Goal: Information Seeking & Learning: Find specific fact

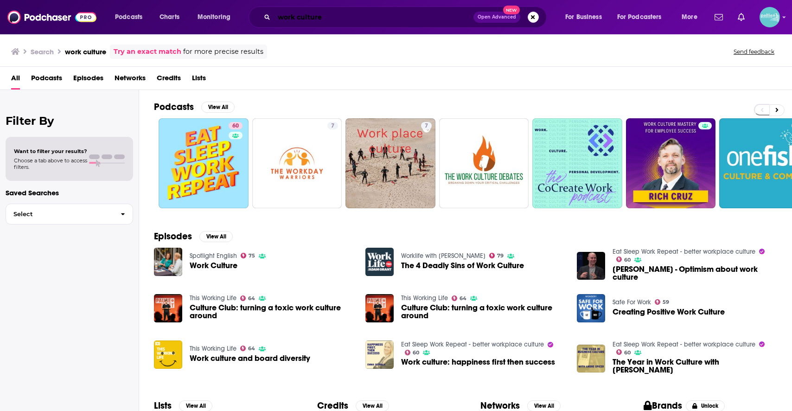
click at [400, 16] on input "work culture" at bounding box center [373, 17] width 199 height 15
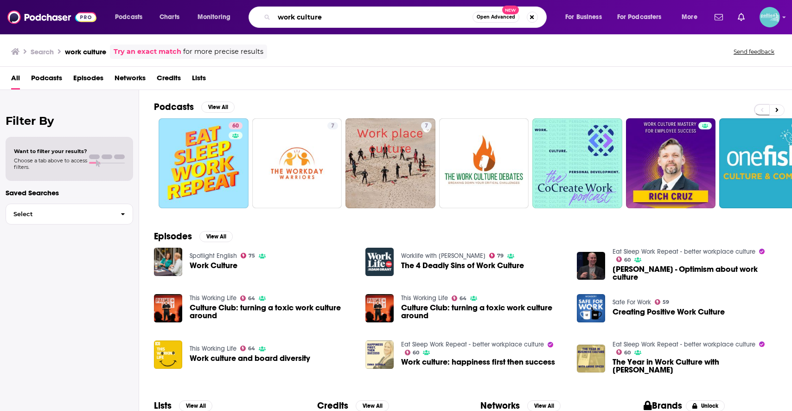
click at [400, 16] on input "work culture" at bounding box center [373, 17] width 198 height 15
paste input "[DEMOGRAPHIC_DATA] CENTERED CONCEPT"
type input "[DEMOGRAPHIC_DATA] CENTERED CONCEPT"
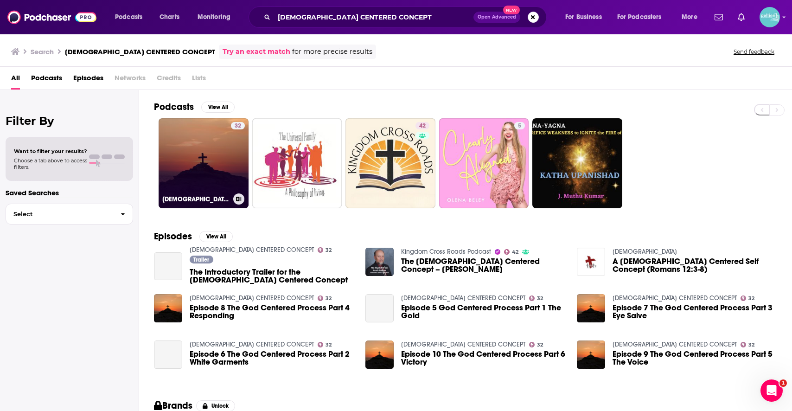
click at [217, 147] on link "32 [DEMOGRAPHIC_DATA] CENTERED CONCEPT" at bounding box center [204, 163] width 90 height 90
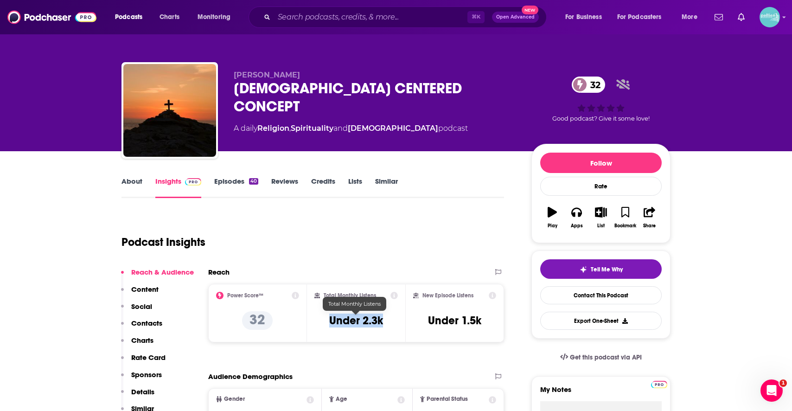
drag, startPoint x: 384, startPoint y: 321, endPoint x: 321, endPoint y: 321, distance: 63.1
click at [321, 321] on div "Total Monthly Listens Under 2.3k" at bounding box center [356, 313] width 84 height 43
copy h3 "Under 2.3k"
drag, startPoint x: 393, startPoint y: 318, endPoint x: 326, endPoint y: 328, distance: 68.0
click at [326, 328] on div "Total Monthly Listens Under 2.3k" at bounding box center [356, 313] width 84 height 43
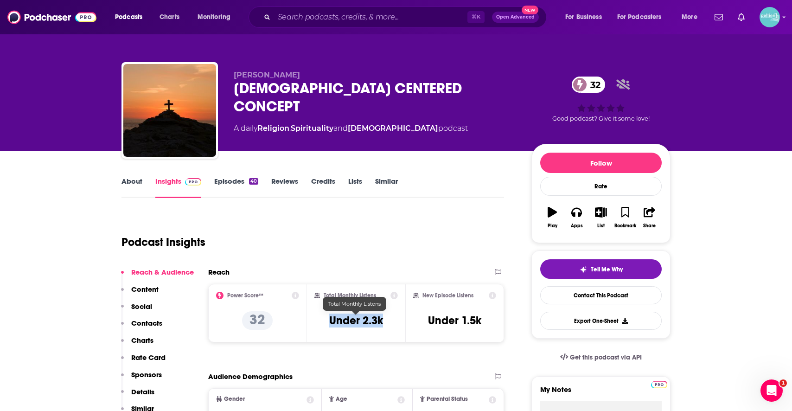
drag, startPoint x: 326, startPoint y: 317, endPoint x: 399, endPoint y: 317, distance: 72.8
click at [399, 317] on div "Total Monthly Listens Under 2.3k" at bounding box center [356, 313] width 99 height 58
copy h3 "Under 2.3k"
click at [424, 14] on input "Search podcasts, credits, & more..." at bounding box center [370, 17] width 193 height 15
paste input "Almost Heretical"
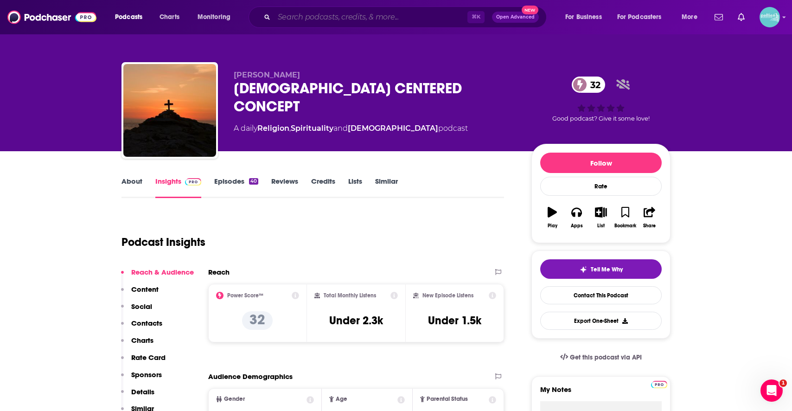
type input "Almost Heretical"
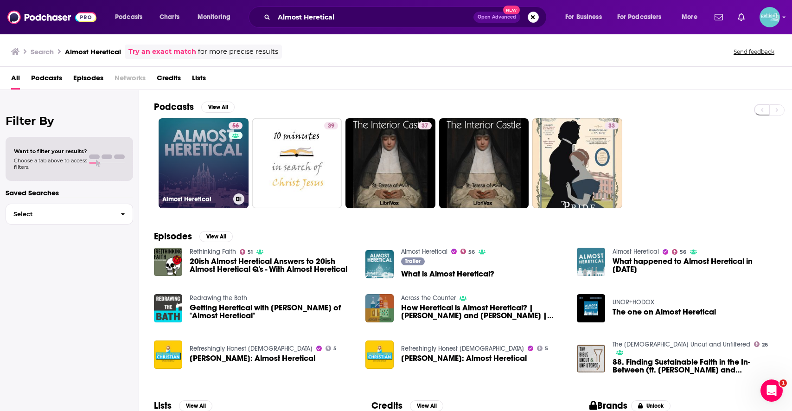
click at [198, 163] on link "56 Almost Heretical" at bounding box center [204, 163] width 90 height 90
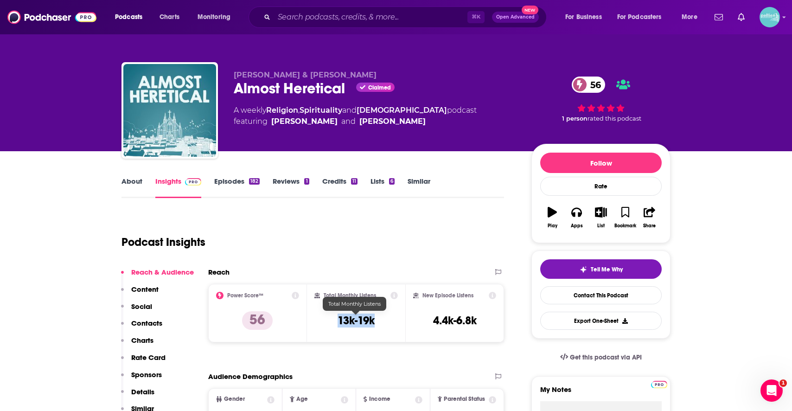
drag, startPoint x: 346, startPoint y: 320, endPoint x: 326, endPoint y: 320, distance: 19.5
click at [326, 320] on div "Total Monthly Listens 13k-19k" at bounding box center [356, 313] width 84 height 43
click at [395, 26] on div "⌘ K Open Advanced New" at bounding box center [398, 16] width 298 height 21
click at [386, 21] on input "Search podcasts, credits, & more..." at bounding box center [370, 17] width 193 height 15
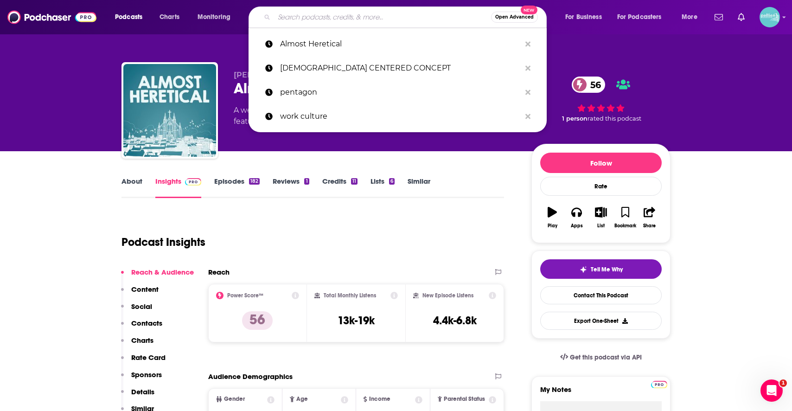
paste input "[DEMOGRAPHIC_DATA] Is Not A Theory"
type input "[DEMOGRAPHIC_DATA] Is Not A Theory"
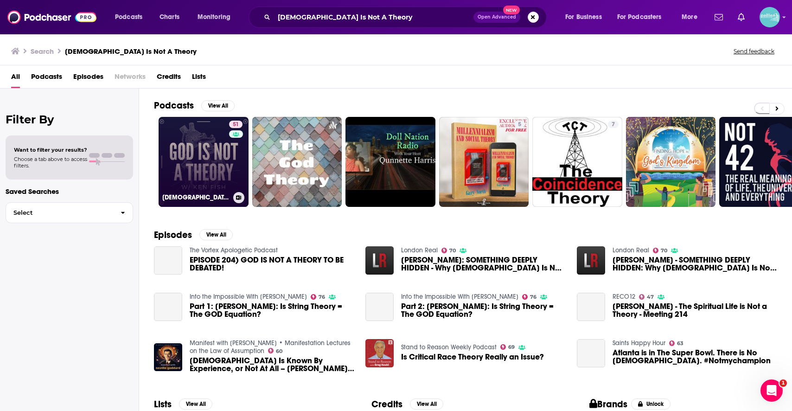
click at [217, 147] on link "51 [DEMOGRAPHIC_DATA] Is Not A Theory" at bounding box center [204, 162] width 90 height 90
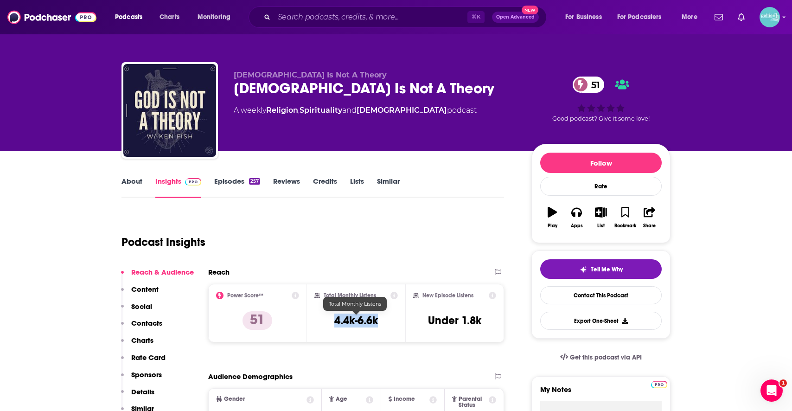
drag, startPoint x: 382, startPoint y: 319, endPoint x: 321, endPoint y: 321, distance: 61.2
click at [321, 321] on div "Total Monthly Listens 4.4k-6.6k" at bounding box center [356, 313] width 84 height 43
copy h3 "4.4k-6.6k"
click at [414, 17] on input "Search podcasts, credits, & more..." at bounding box center [370, 17] width 193 height 15
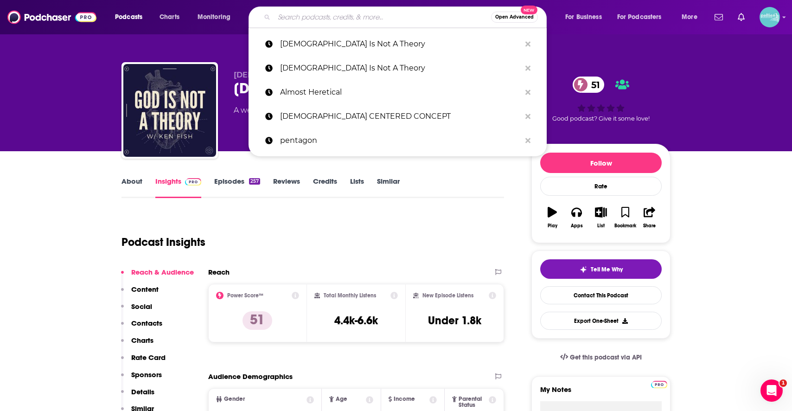
paste input "[PERSON_NAME] Religion [DATE]"
type input "[PERSON_NAME] Religion [DATE]"
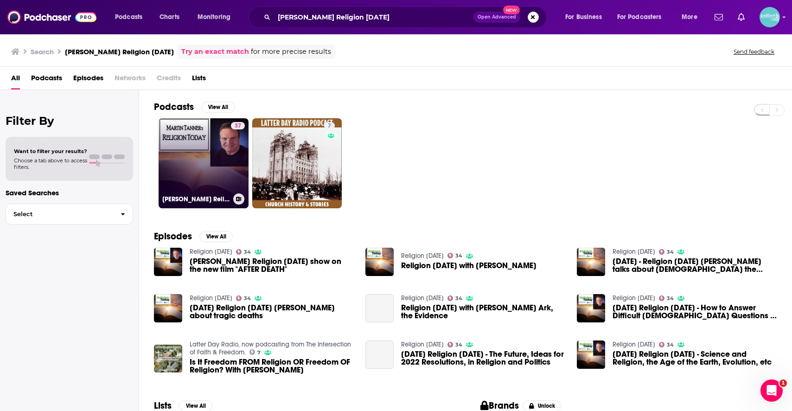
click at [214, 145] on link "37 [PERSON_NAME] Religion [DATE]" at bounding box center [204, 163] width 90 height 90
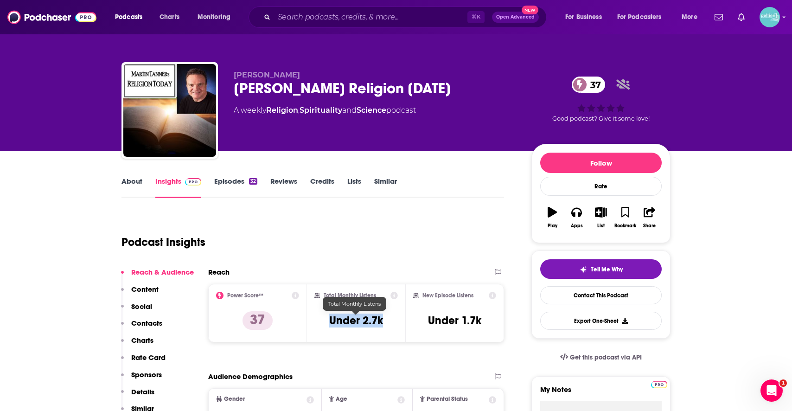
drag, startPoint x: 393, startPoint y: 317, endPoint x: 317, endPoint y: 318, distance: 75.6
click at [317, 318] on div "Total Monthly Listens Under 2.7k" at bounding box center [356, 313] width 84 height 43
copy h3 "Under 2.7k"
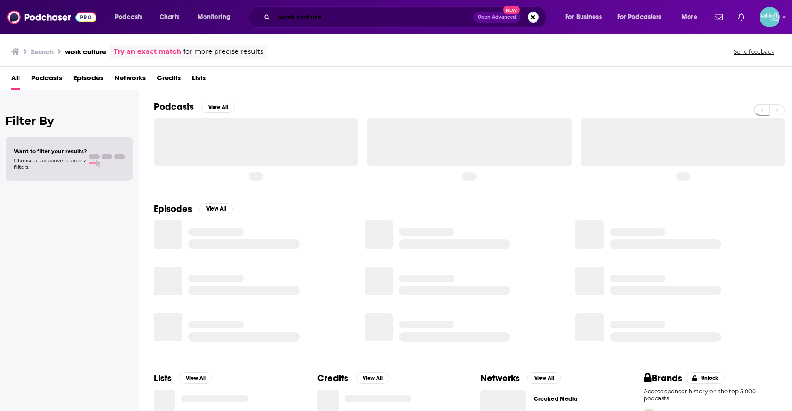
click at [427, 15] on input "work culture" at bounding box center [373, 17] width 199 height 15
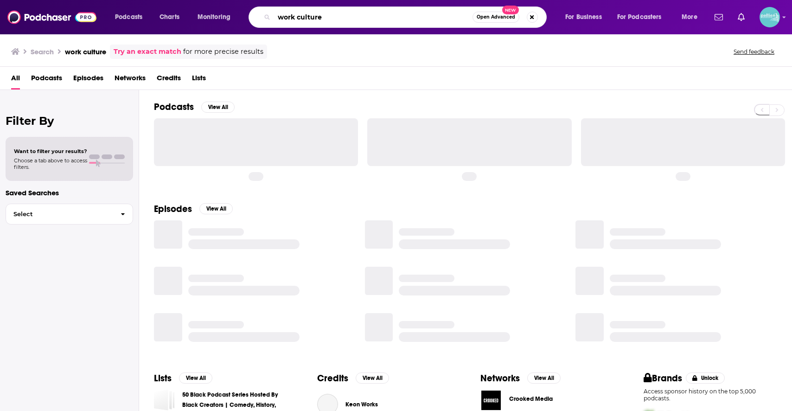
click at [427, 15] on input "work culture" at bounding box center [373, 17] width 198 height 15
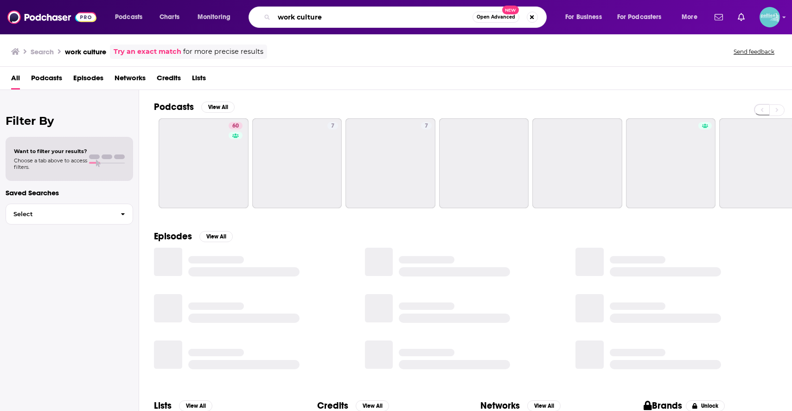
click at [427, 15] on input "work culture" at bounding box center [373, 17] width 198 height 15
paste input "THEOLOGY BY THE PINT"
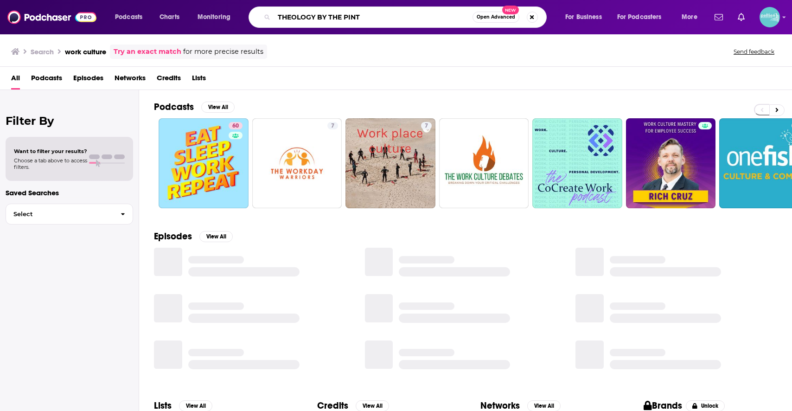
type input "THEOLOGY BY THE PINT"
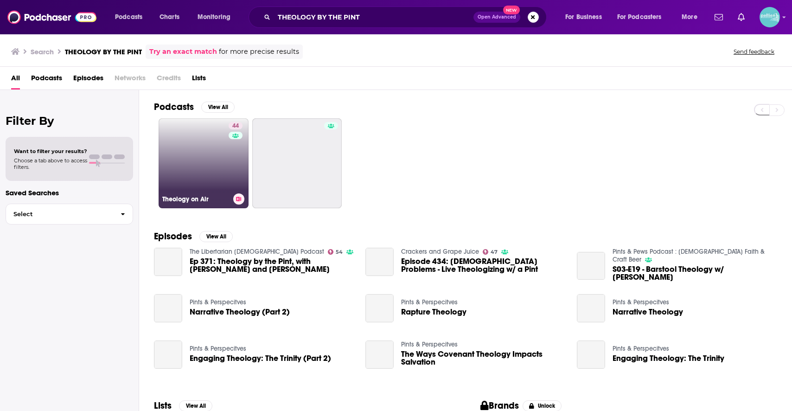
click at [211, 158] on link "44 Theology on Air" at bounding box center [204, 163] width 90 height 90
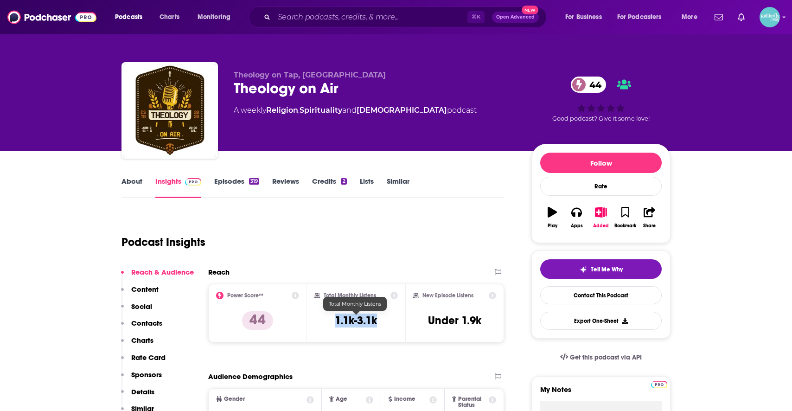
drag, startPoint x: 386, startPoint y: 322, endPoint x: 317, endPoint y: 322, distance: 69.5
click at [317, 322] on div "Total Monthly Listens 1.1k-3.1k" at bounding box center [356, 313] width 84 height 43
copy h3 "1.1k-3.1k"
